Goal: Transaction & Acquisition: Purchase product/service

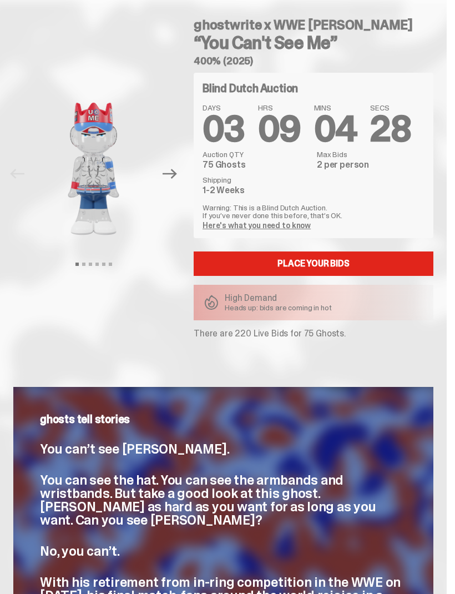
scroll to position [36, 0]
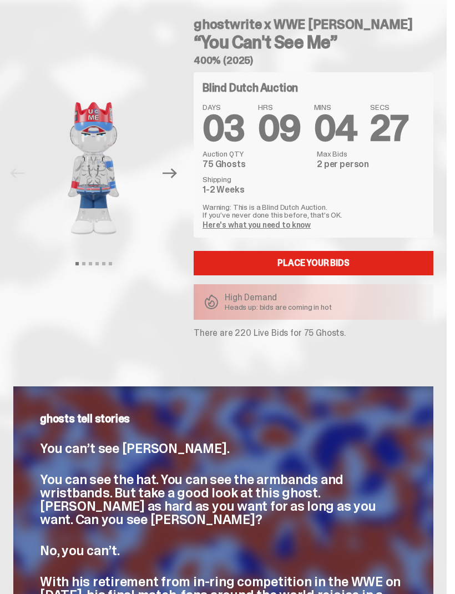
click at [174, 186] on div at bounding box center [93, 168] width 160 height 152
click at [177, 175] on icon "Next" at bounding box center [170, 173] width 14 height 10
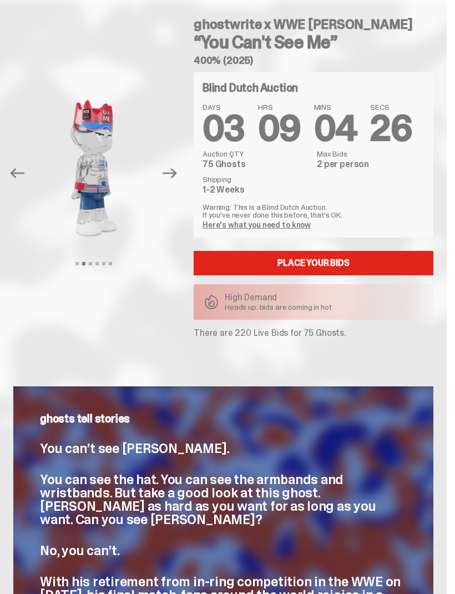
click at [177, 169] on icon "Next" at bounding box center [170, 173] width 14 height 14
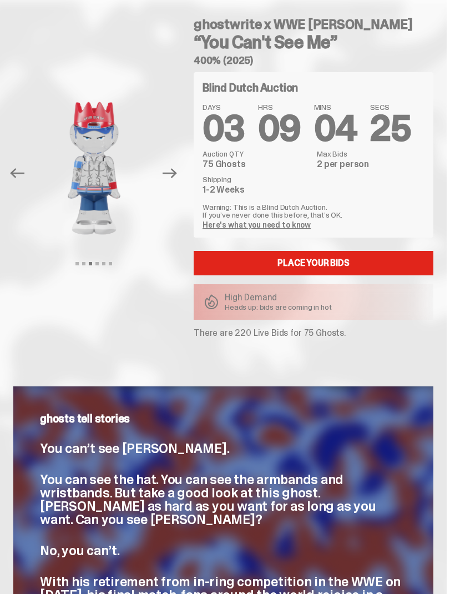
click at [177, 172] on icon "Next" at bounding box center [170, 173] width 14 height 10
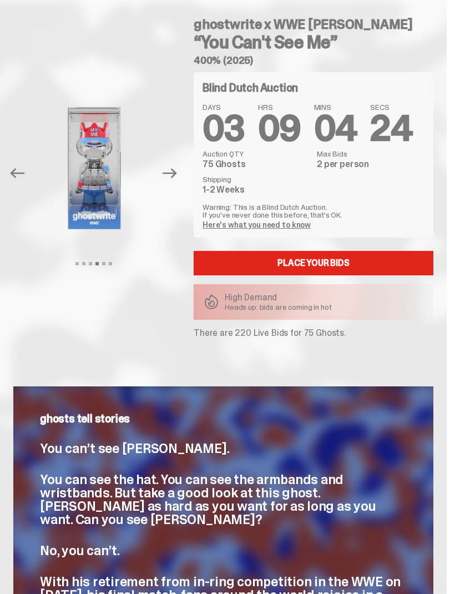
click at [177, 174] on icon "Next" at bounding box center [170, 173] width 14 height 14
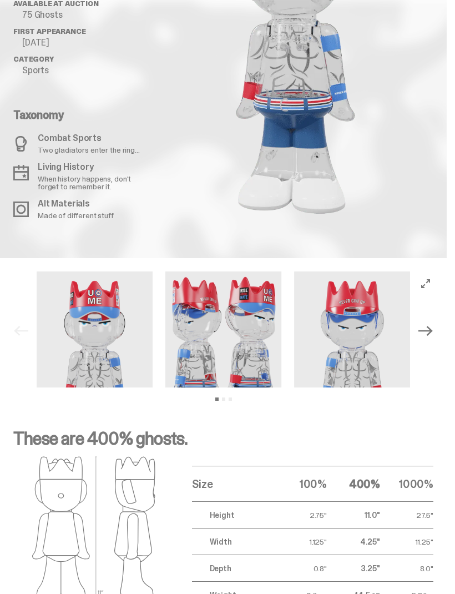
scroll to position [1113, 0]
click at [433, 324] on icon "Next" at bounding box center [426, 331] width 14 height 14
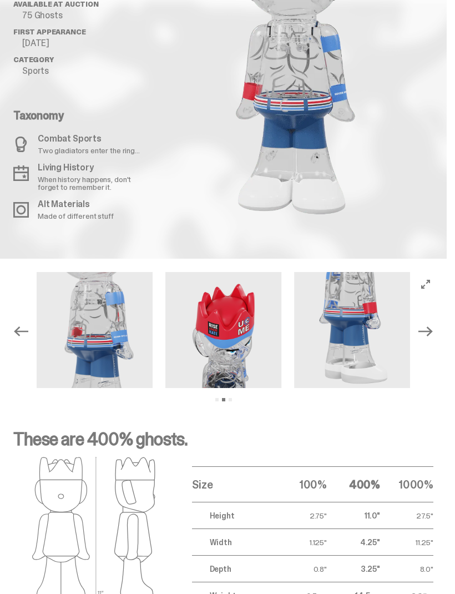
click at [433, 324] on icon "Next" at bounding box center [426, 331] width 14 height 14
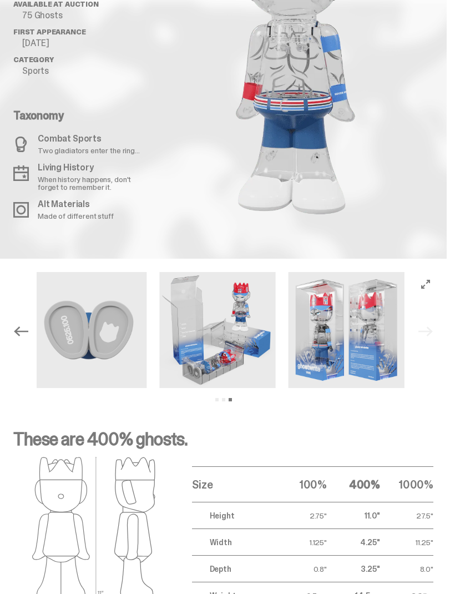
click at [379, 316] on img at bounding box center [347, 330] width 116 height 116
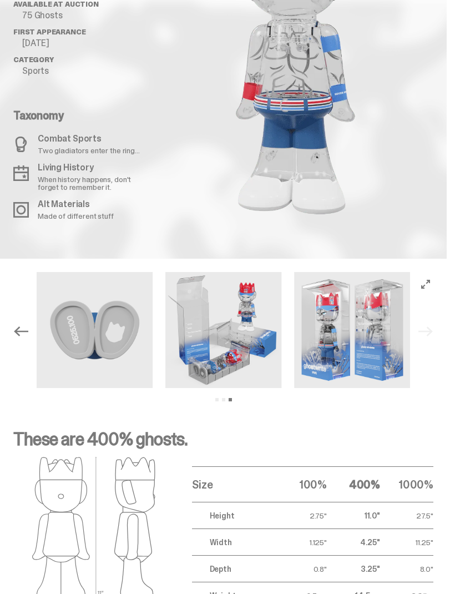
click at [350, 320] on img at bounding box center [352, 330] width 116 height 116
click at [355, 308] on img at bounding box center [352, 330] width 116 height 116
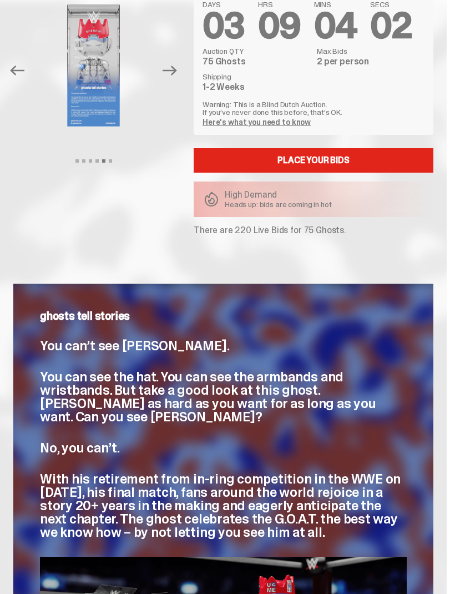
scroll to position [0, 0]
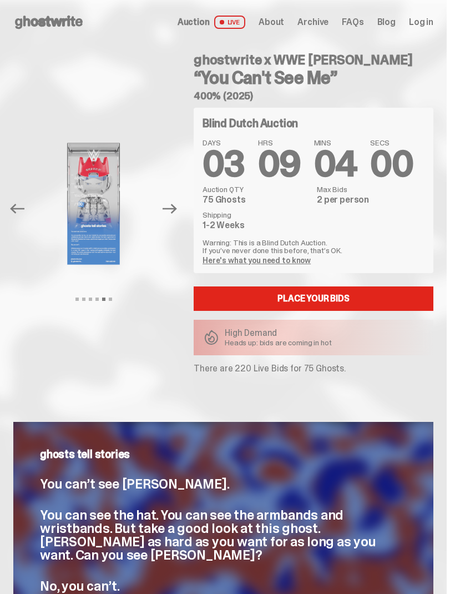
click at [210, 18] on span "Auction" at bounding box center [194, 22] width 32 height 9
